Goal: Find specific page/section: Find specific page/section

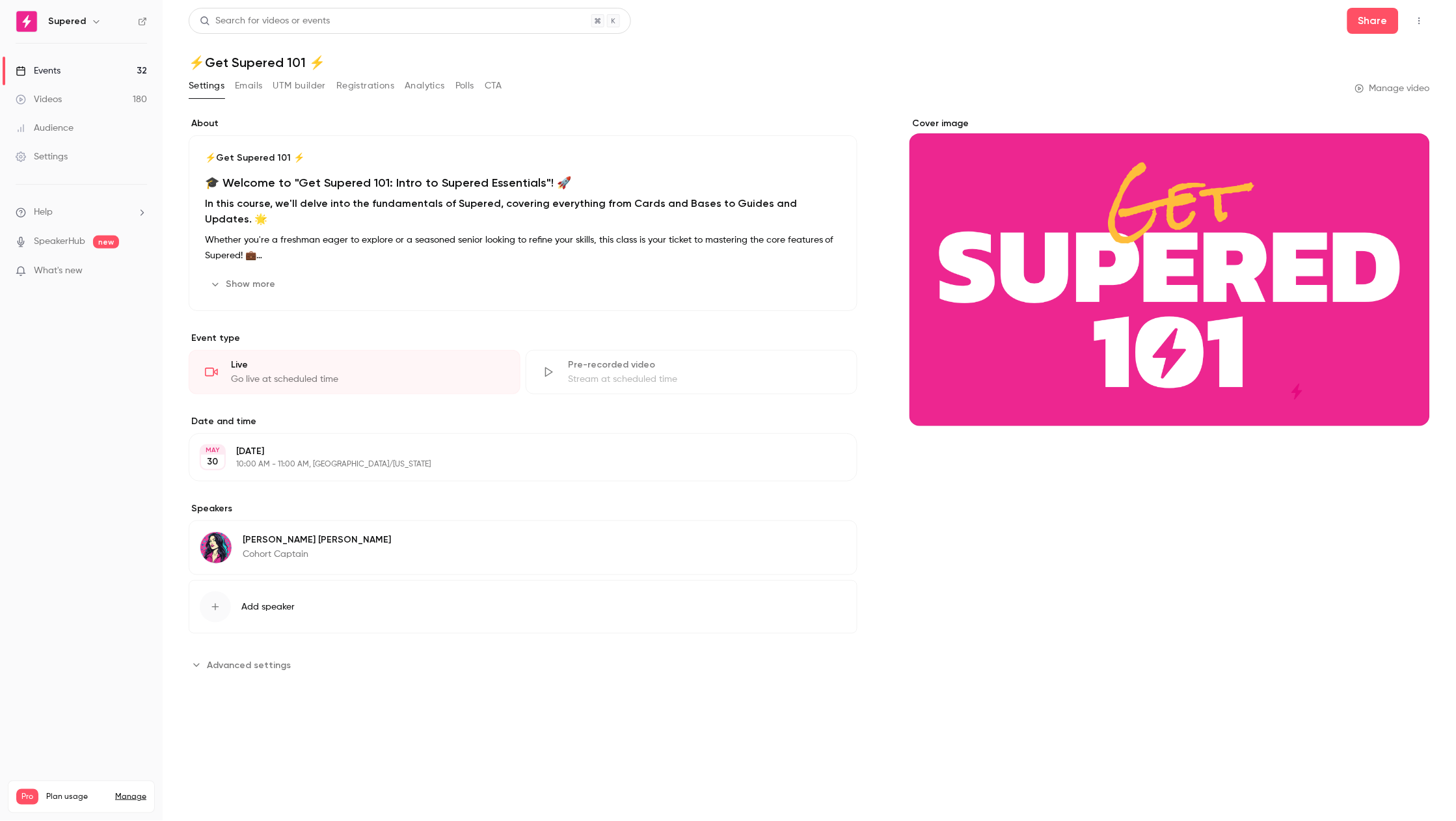
click at [69, 74] on link "Events 32" at bounding box center [81, 70] width 163 height 28
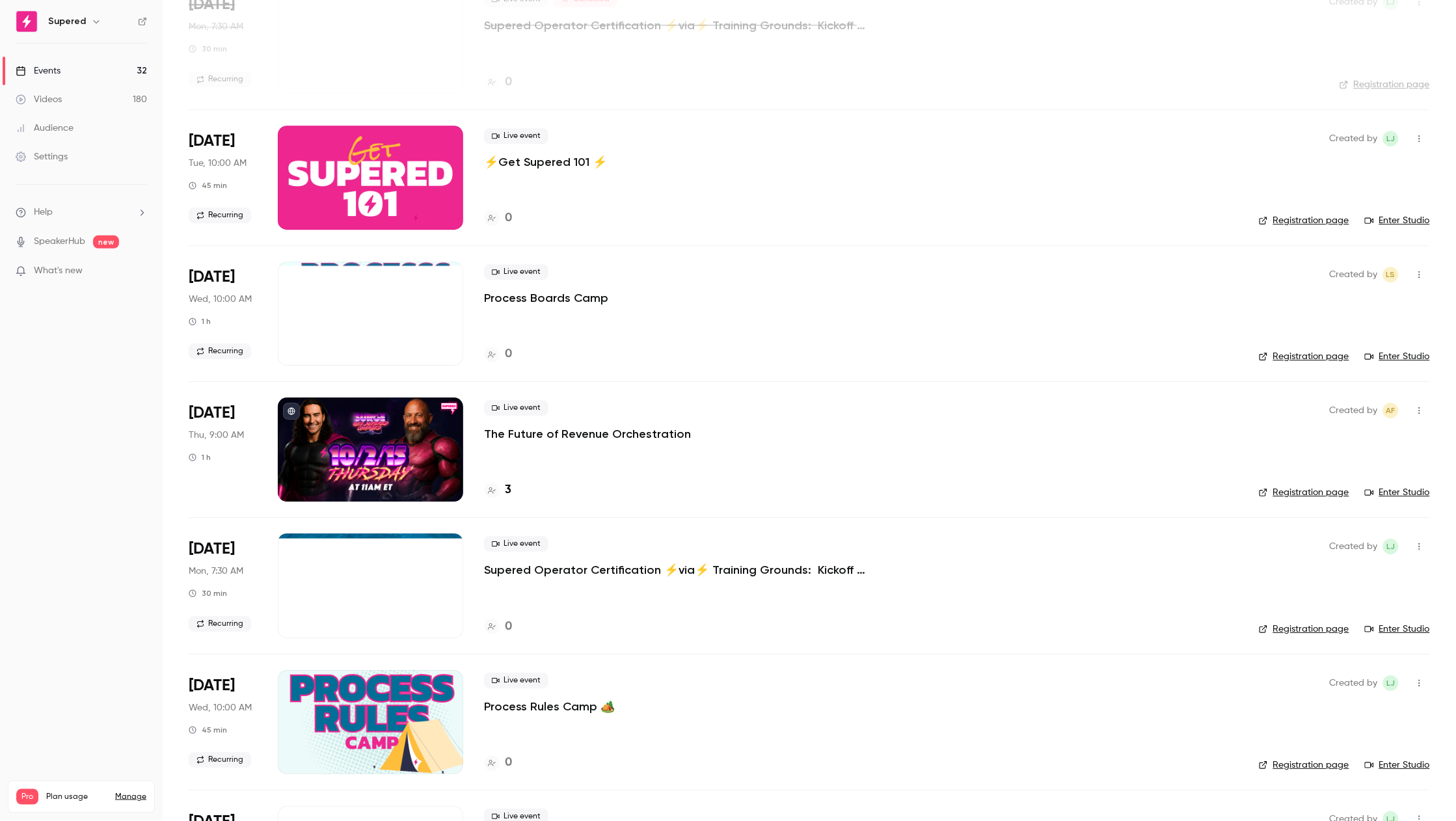
scroll to position [1080, 0]
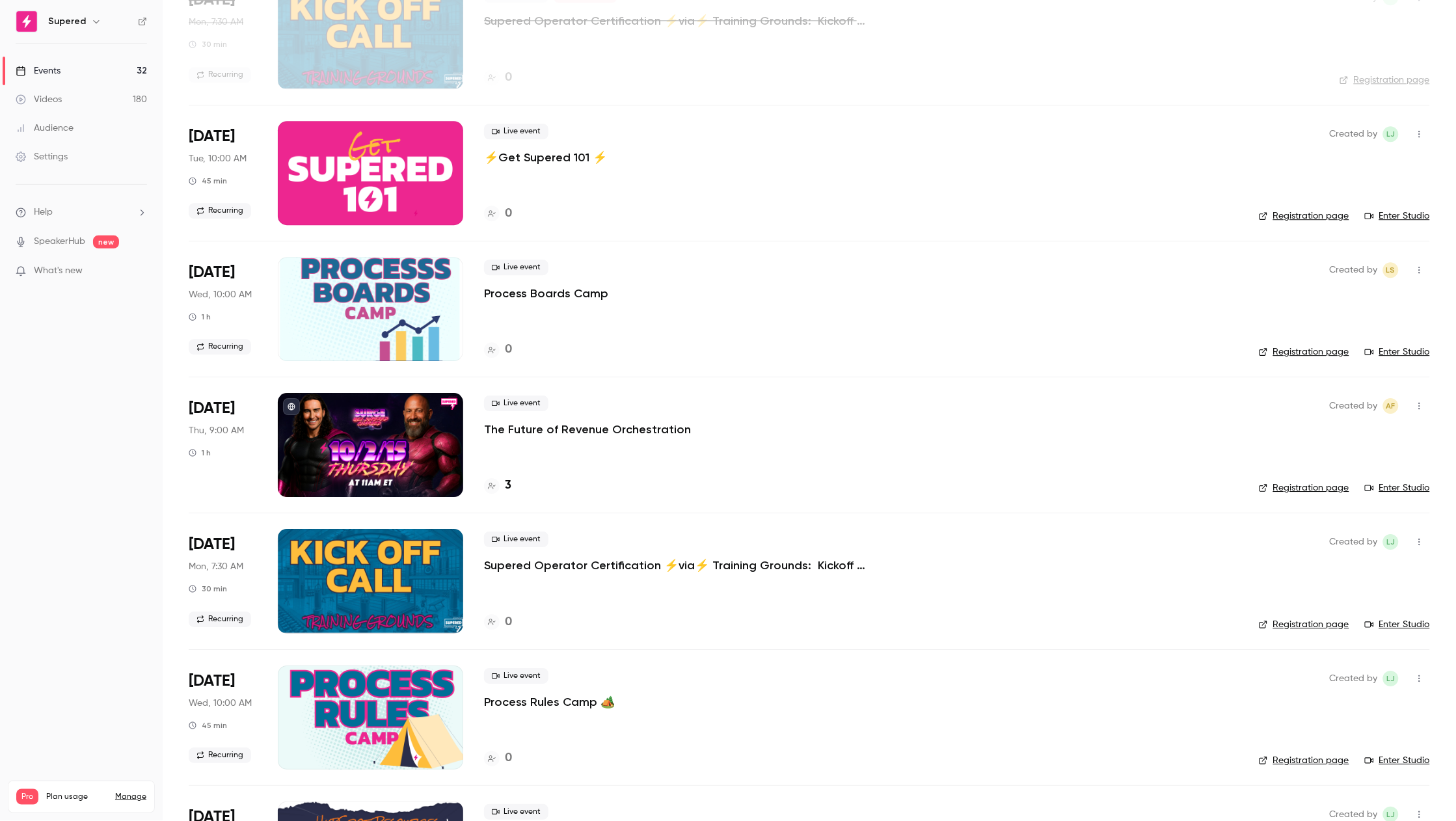
click at [522, 433] on p "The Future of Revenue Orchestration" at bounding box center [587, 429] width 207 height 15
